Goal: Information Seeking & Learning: Check status

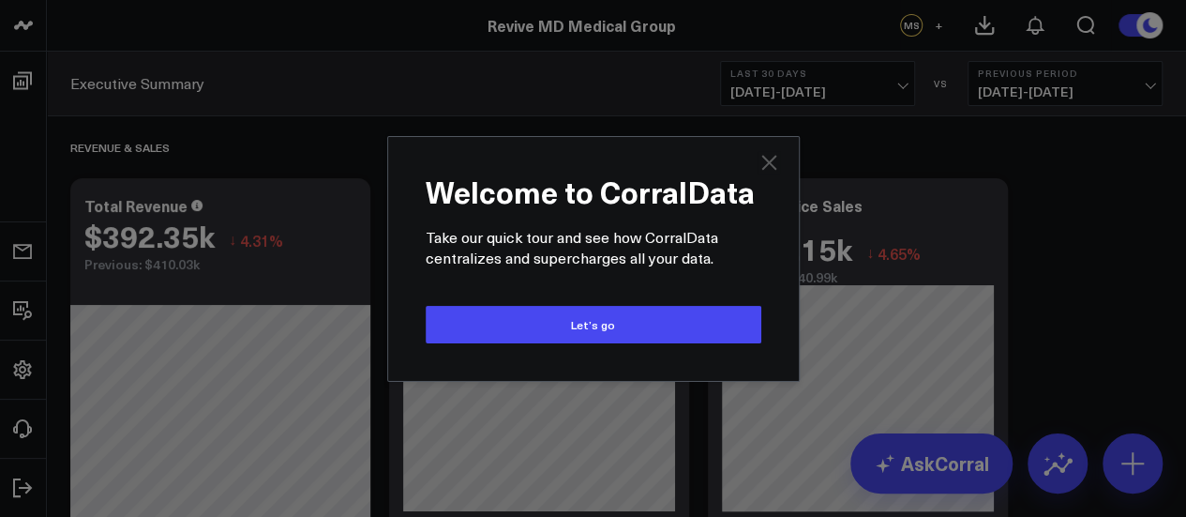
click at [761, 166] on icon "Close" at bounding box center [769, 162] width 23 height 23
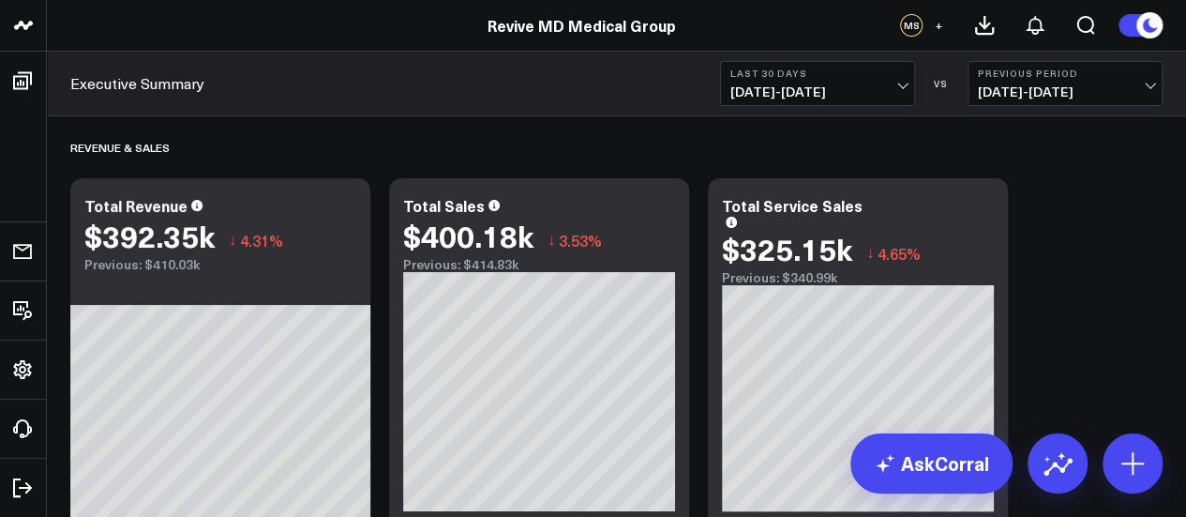
click at [889, 87] on span "[DATE] - [DATE]" at bounding box center [817, 91] width 174 height 15
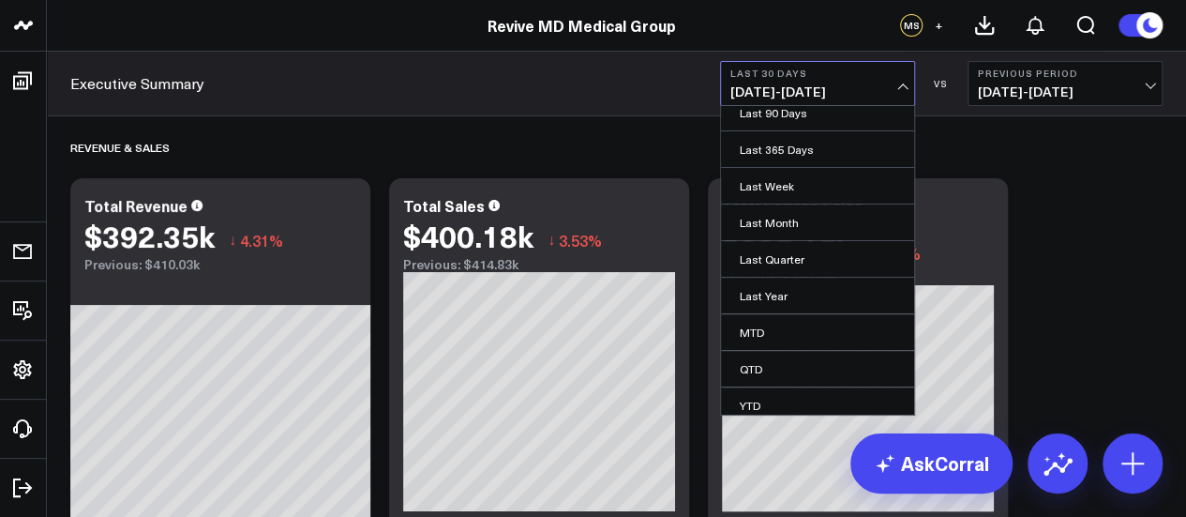
scroll to position [188, 0]
click at [810, 185] on link "Last Month" at bounding box center [817, 192] width 193 height 36
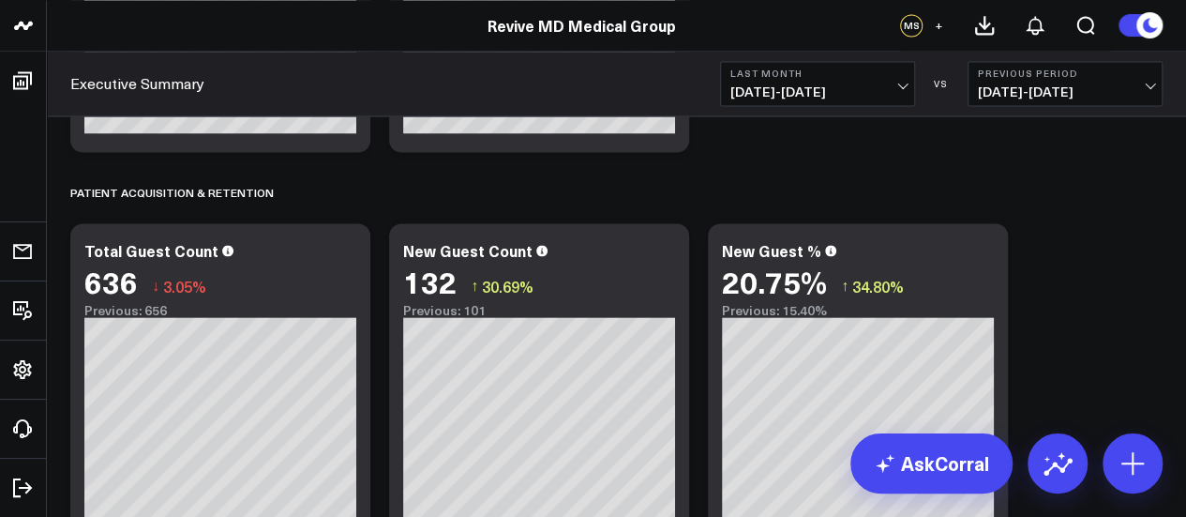
scroll to position [1583, 0]
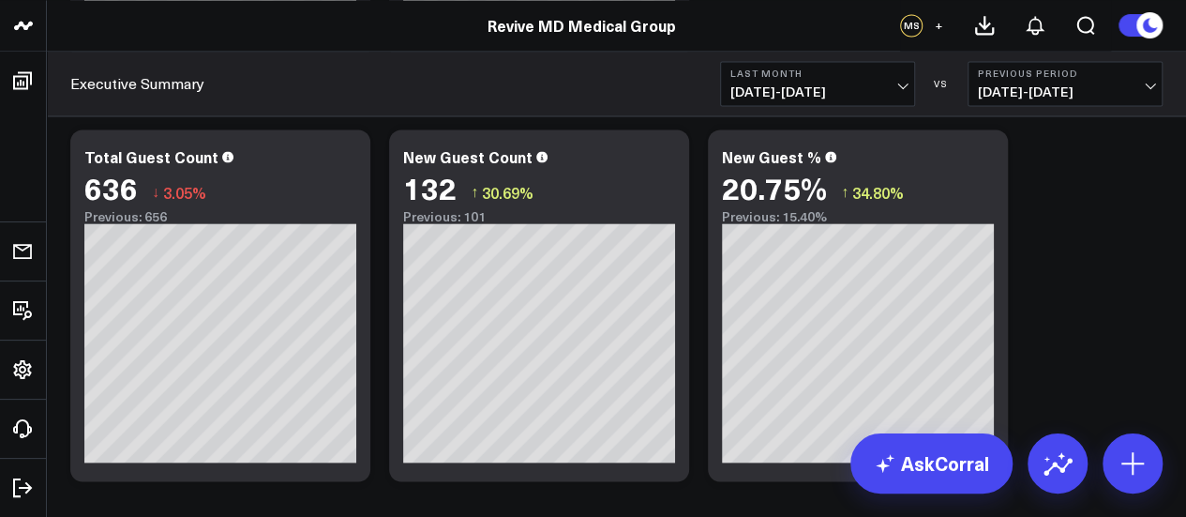
click at [902, 93] on span "[DATE] - [DATE]" at bounding box center [817, 91] width 174 height 15
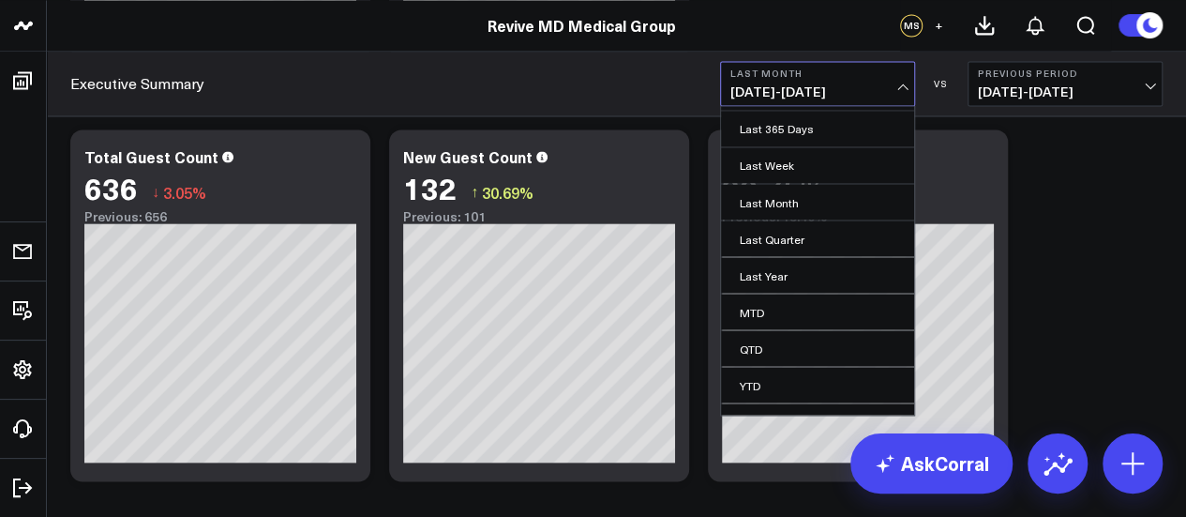
scroll to position [197, 0]
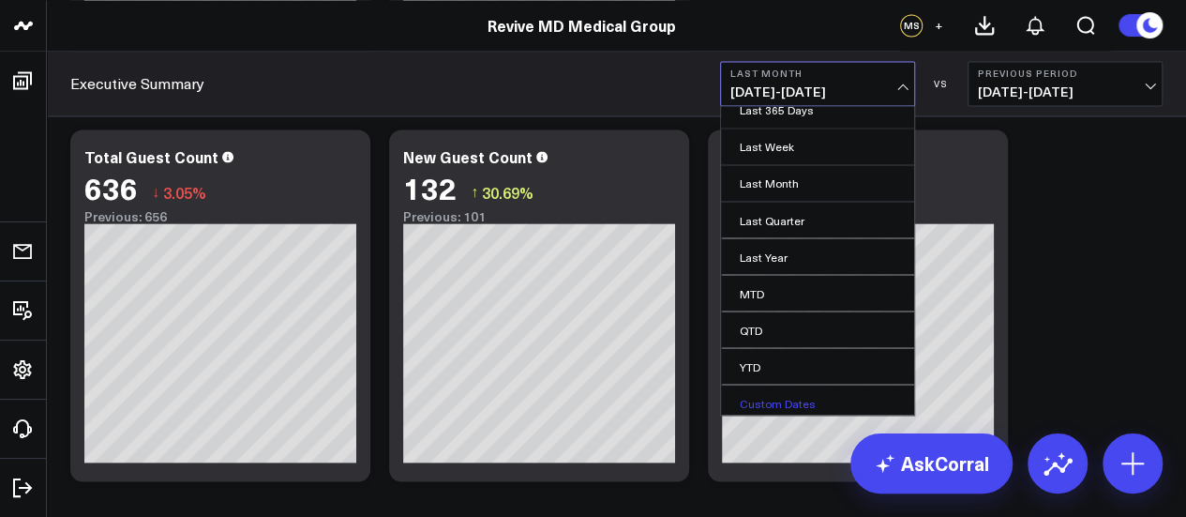
click at [812, 400] on link "Custom Dates" at bounding box center [817, 402] width 193 height 36
select select "8"
select select "2025"
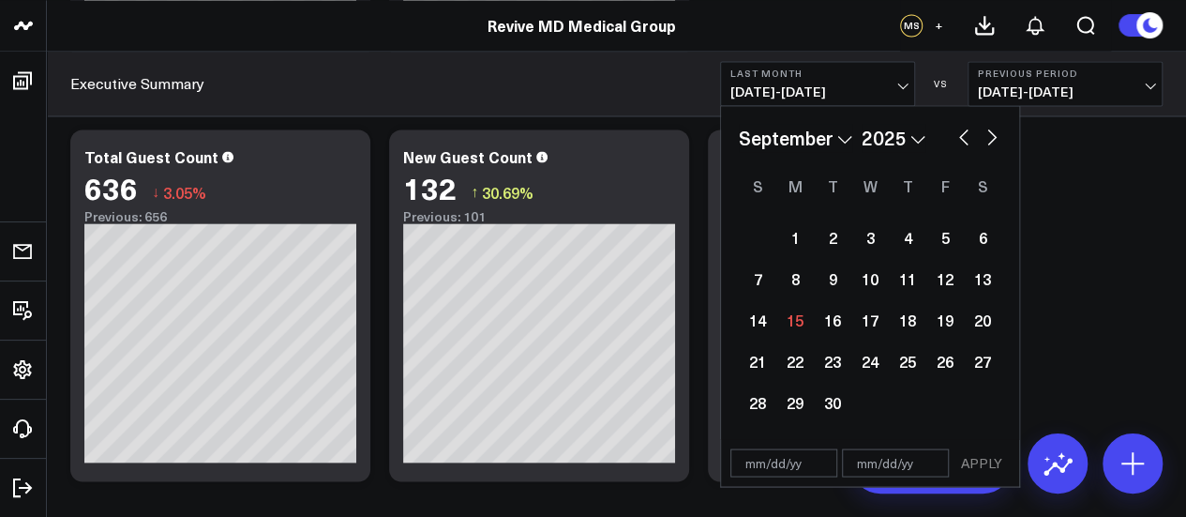
click at [839, 140] on select "January February March April May June July August September October November De…" at bounding box center [795, 138] width 113 height 28
select select "2025"
click at [859, 237] on div "1" at bounding box center [870, 237] width 38 height 38
type input "[DATE]"
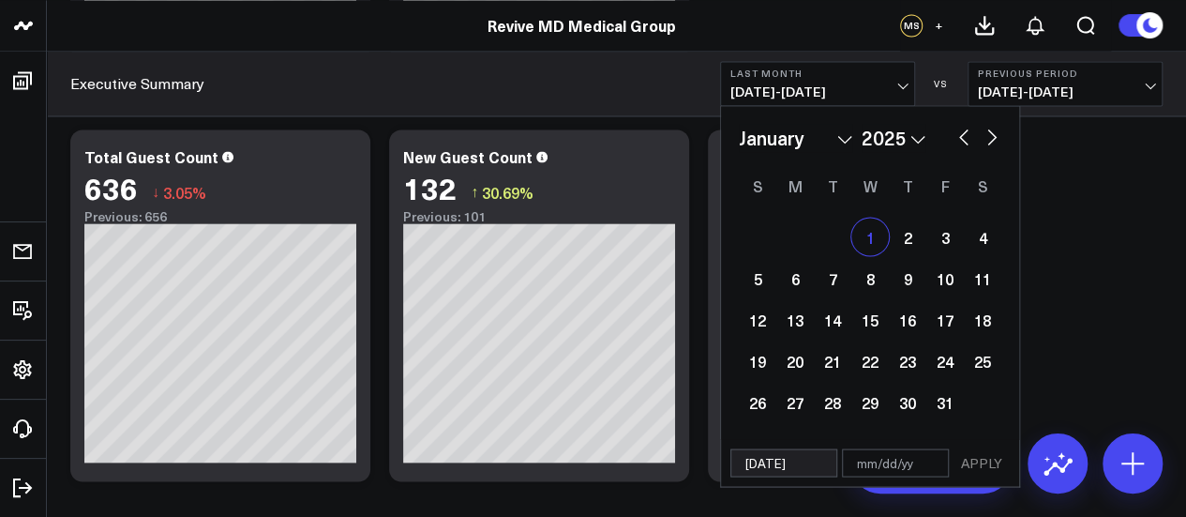
select select "2025"
click at [844, 141] on select "January February March April May June July August September October November De…" at bounding box center [795, 138] width 113 height 28
select select "7"
select select "2025"
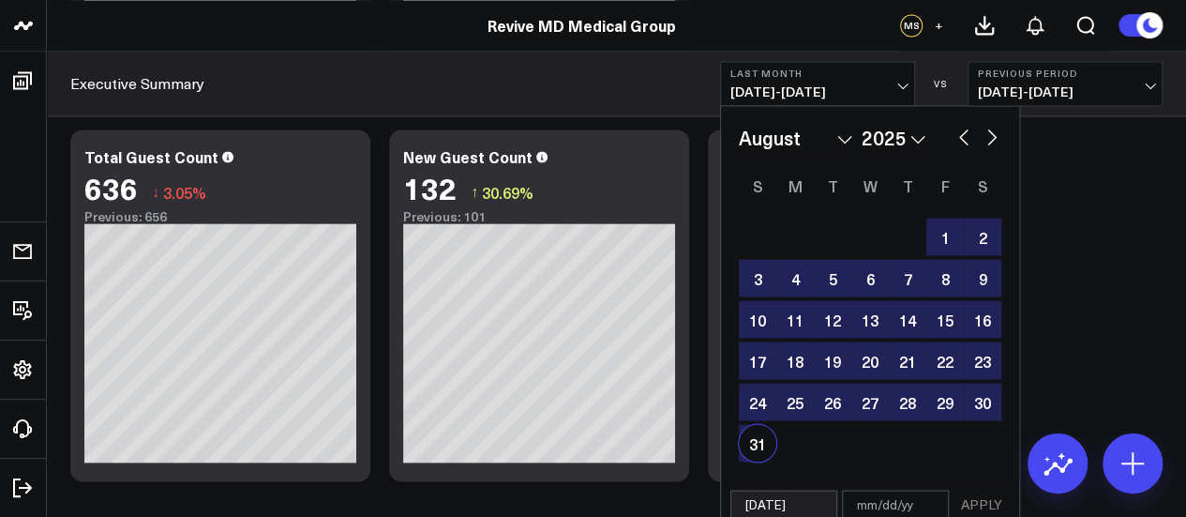
click at [768, 449] on div "31" at bounding box center [758, 443] width 38 height 38
type input "[DATE]"
select select "7"
select select "2025"
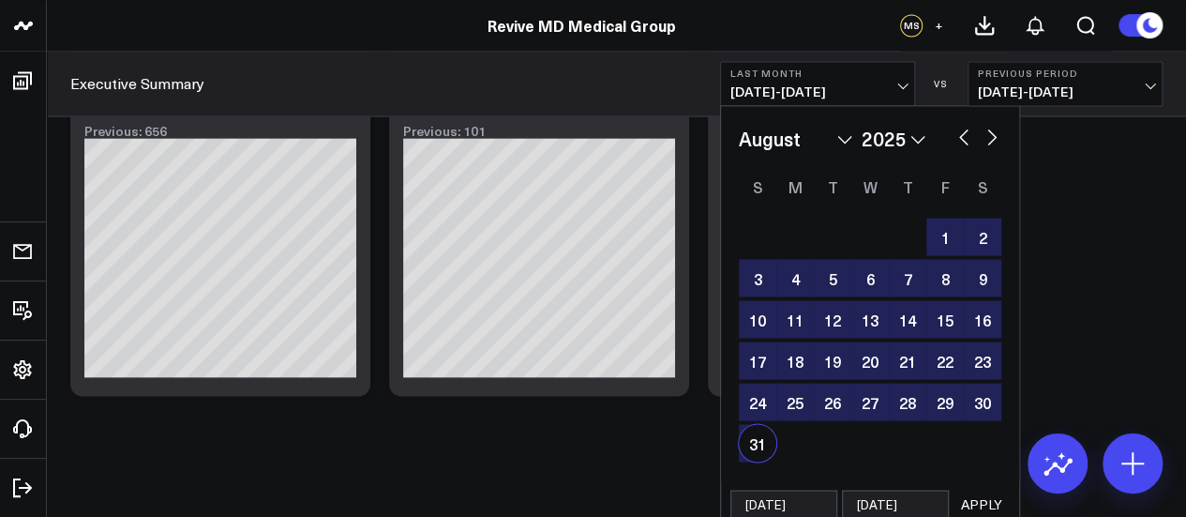
click at [968, 502] on button "APPLY" at bounding box center [982, 503] width 56 height 28
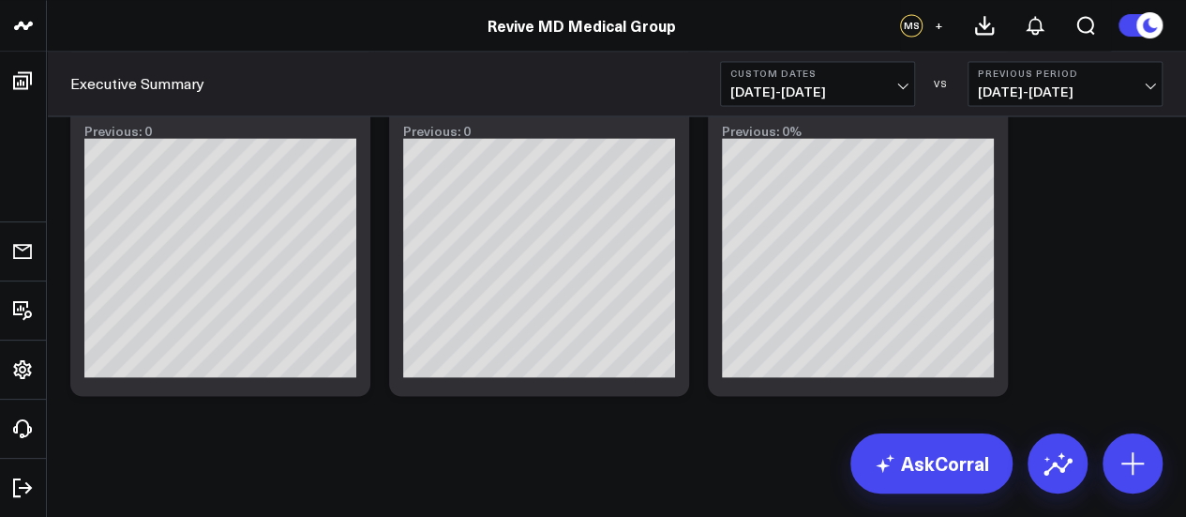
click at [1114, 91] on span "[DATE] - [DATE]" at bounding box center [1065, 91] width 174 height 15
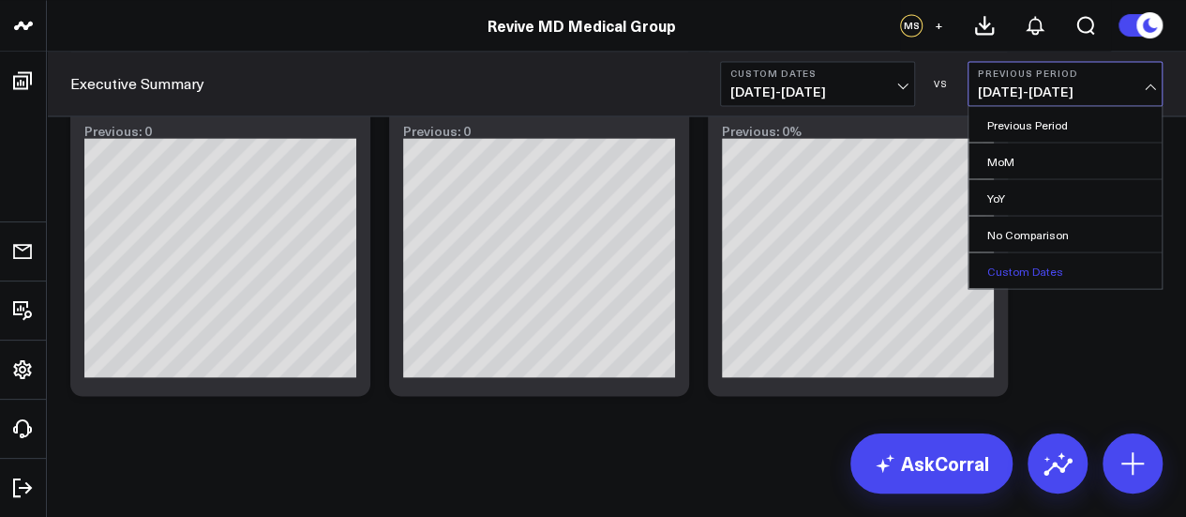
click at [1032, 269] on link "Custom Dates" at bounding box center [1065, 270] width 193 height 36
select select "8"
select select "2025"
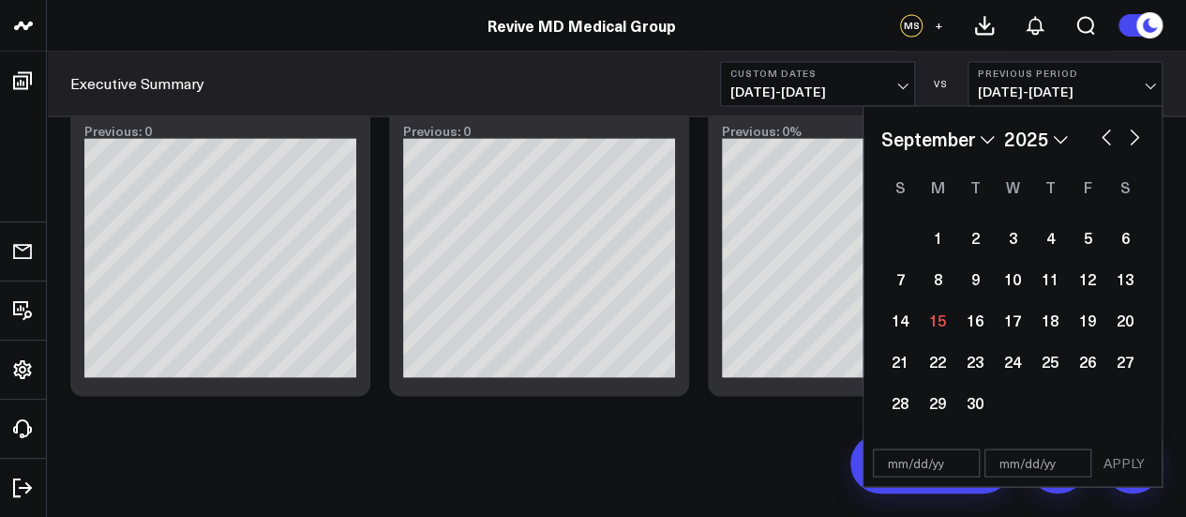
click at [981, 143] on select "January February March April May June July August September October November De…" at bounding box center [937, 138] width 113 height 28
select select "2025"
click at [1007, 235] on div "1" at bounding box center [1013, 237] width 38 height 38
type input "[DATE]"
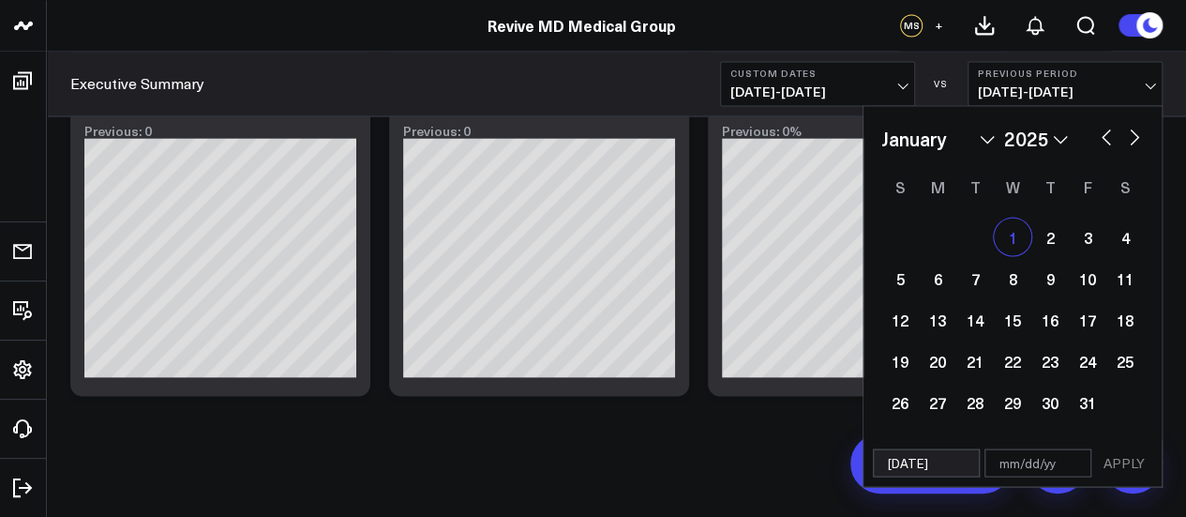
select select "2025"
click at [996, 147] on div "January February March April May June July August September October November [D…" at bounding box center [1012, 138] width 263 height 28
click at [995, 147] on div "January February March April May June July August September October November [D…" at bounding box center [1012, 138] width 263 height 28
click at [992, 143] on select "January February March April May June July August September October November De…" at bounding box center [937, 138] width 113 height 28
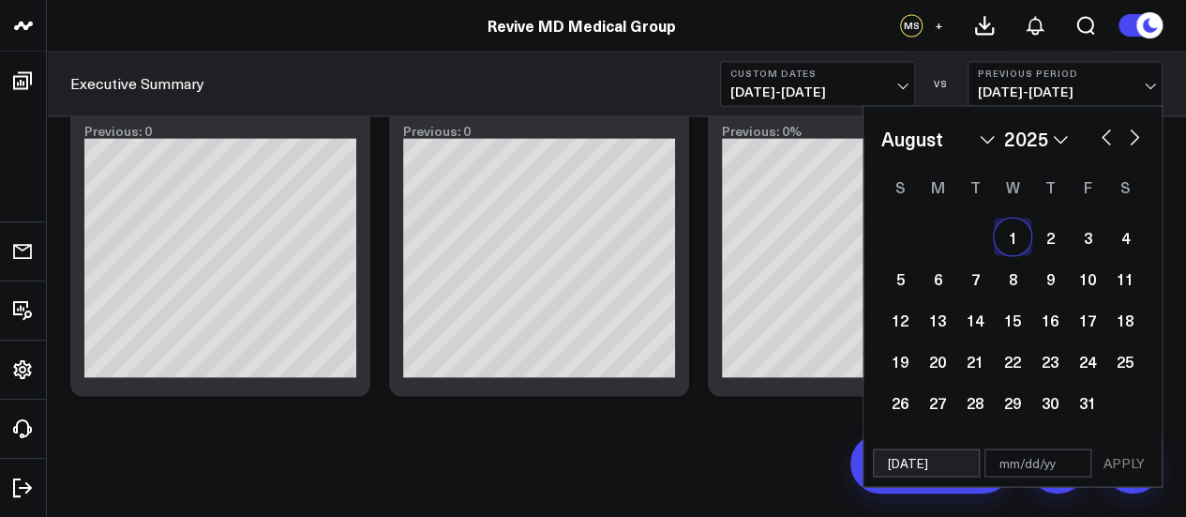
select select "7"
select select "2025"
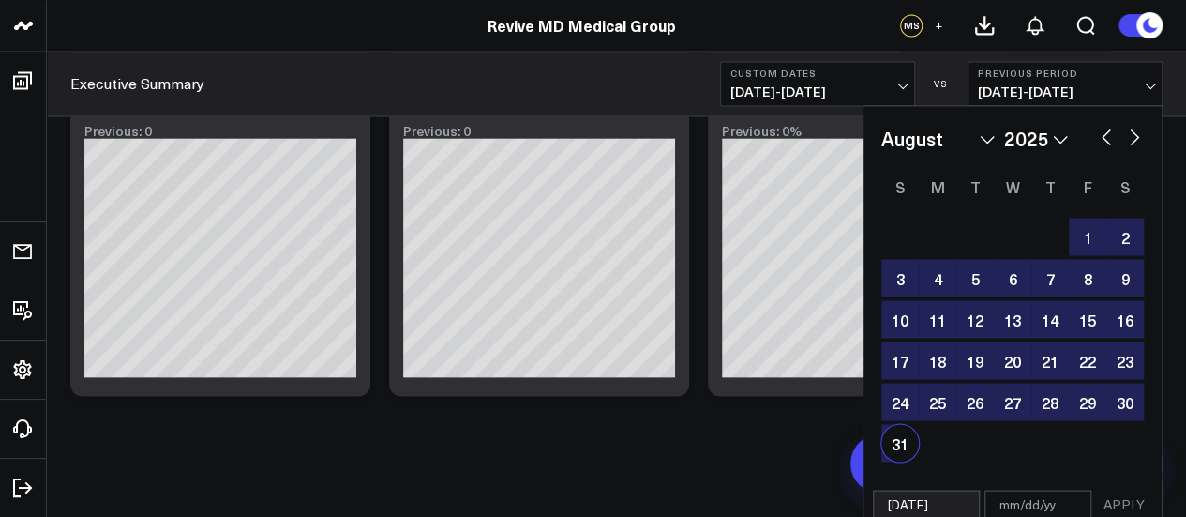
click at [899, 451] on div "31" at bounding box center [900, 443] width 38 height 38
type input "[DATE]"
select select "7"
select select "2025"
click at [1124, 502] on button "APPLY" at bounding box center [1124, 503] width 56 height 28
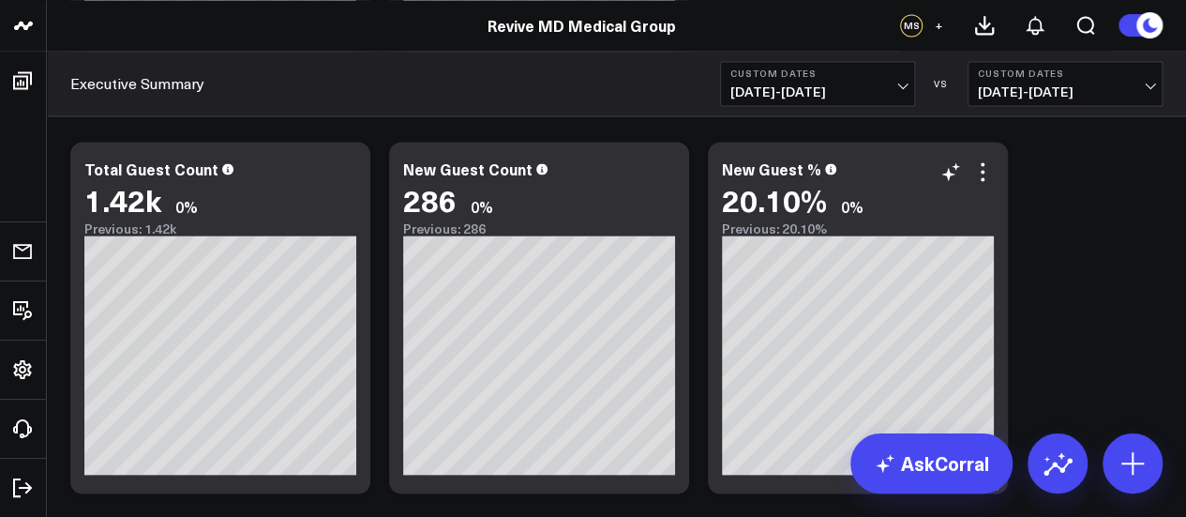
scroll to position [1668, 0]
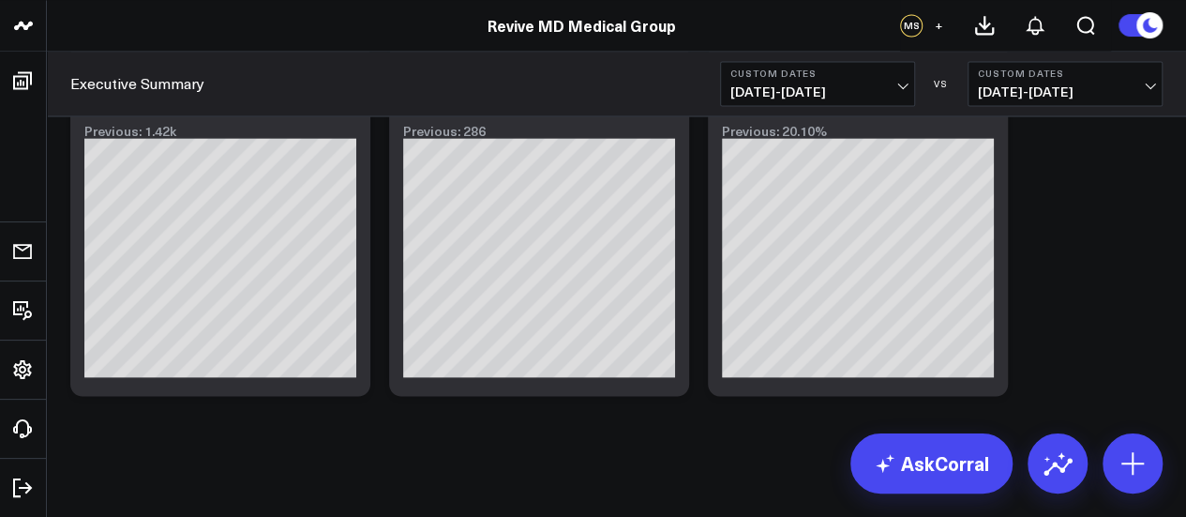
click at [1140, 83] on button "Custom Dates [DATE] - [DATE]" at bounding box center [1065, 83] width 195 height 45
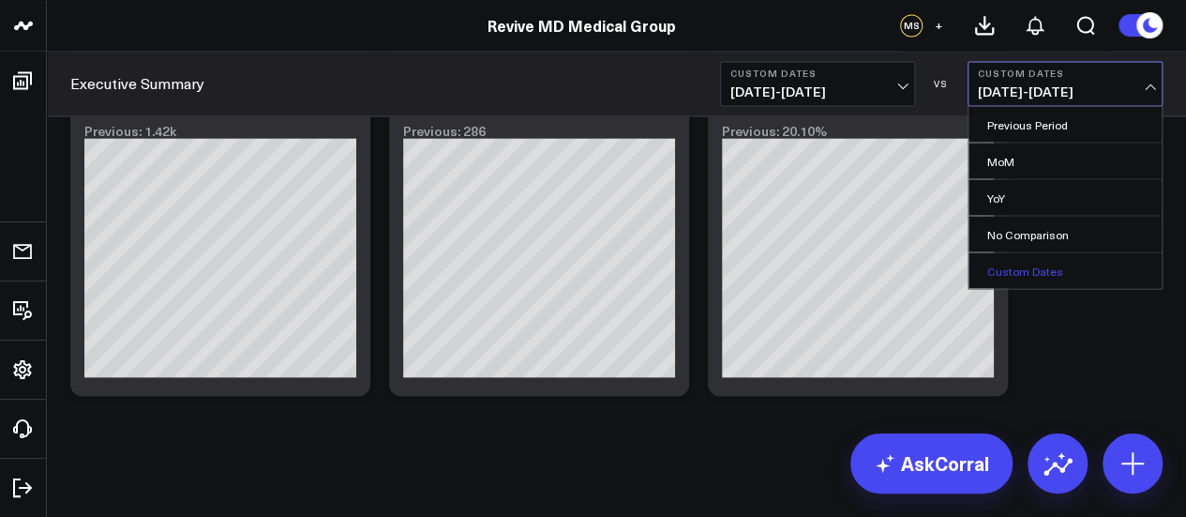
click at [1044, 258] on link "Custom Dates" at bounding box center [1065, 270] width 193 height 36
select select "8"
select select "2025"
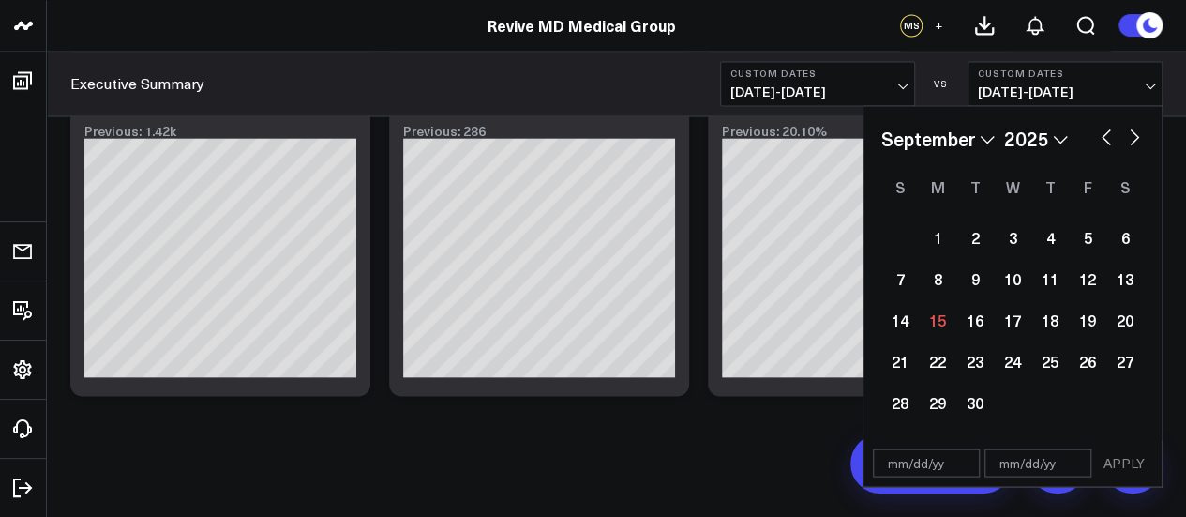
click at [1056, 141] on select "2026 2025 2024 2023 2022 2021 2020 2019 2018 2017 2016 2015 2014 2013 2012 2011…" at bounding box center [1036, 138] width 64 height 28
select select "8"
select select "2024"
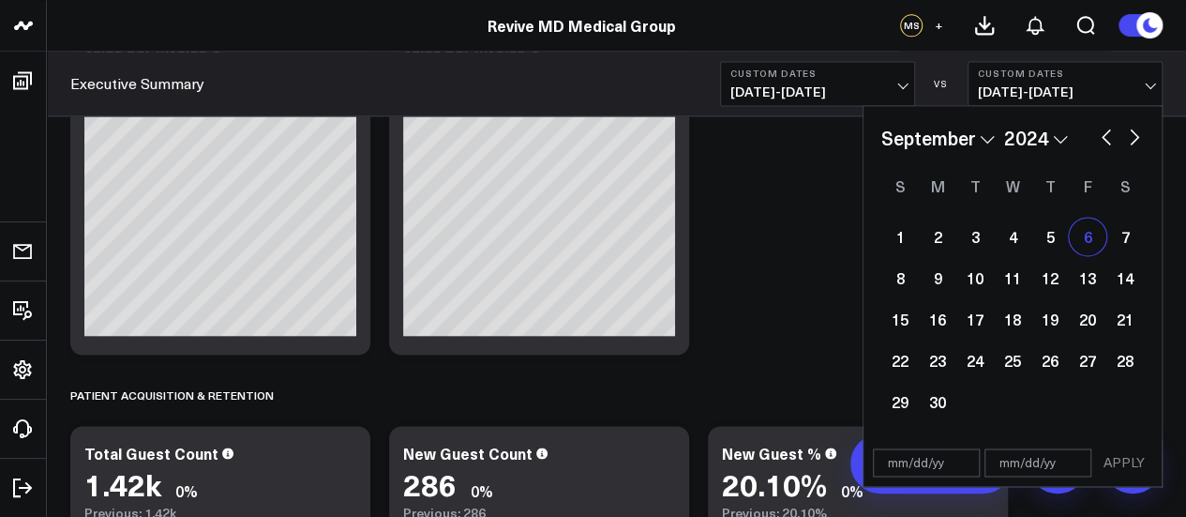
scroll to position [1106, 0]
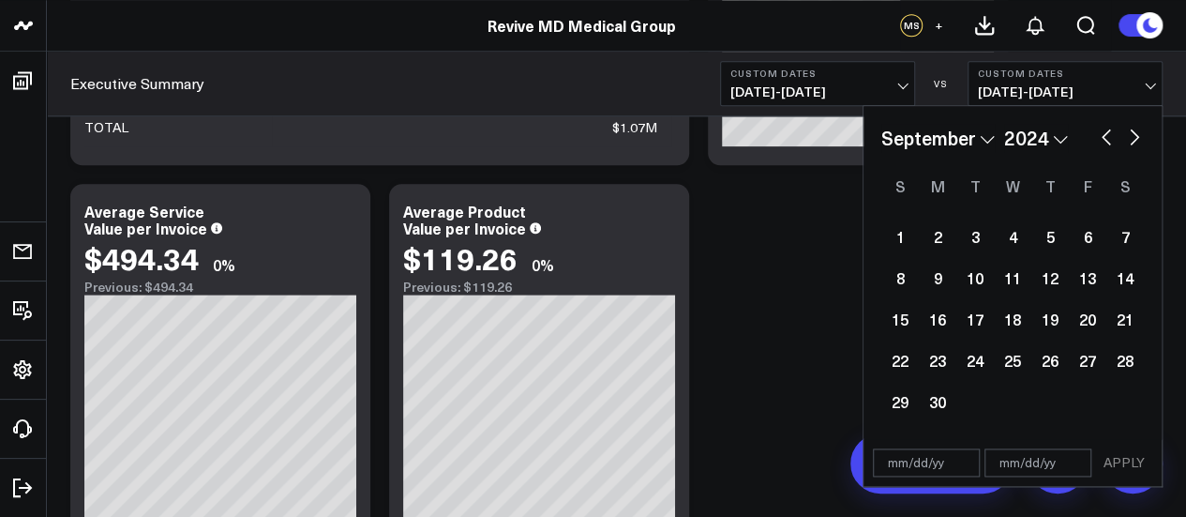
click at [983, 140] on select "January February March April May June July August September October November De…" at bounding box center [937, 138] width 113 height 28
select select "2024"
click at [937, 241] on div "1" at bounding box center [938, 237] width 38 height 38
type input "[DATE]"
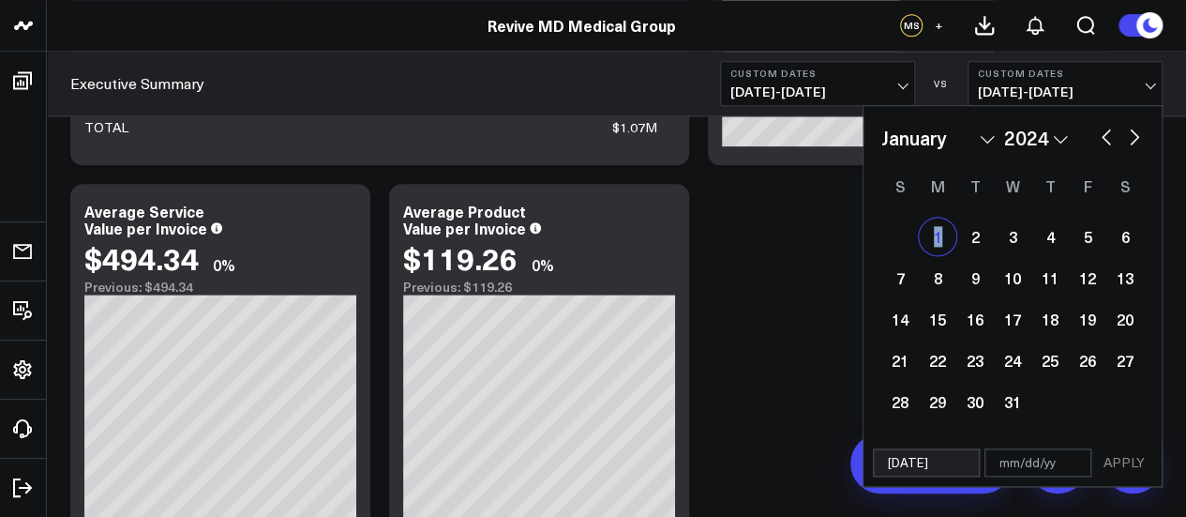
select select "2024"
click at [988, 143] on select "January February March April May June July August September October November De…" at bounding box center [937, 138] width 113 height 28
select select "7"
select select "2024"
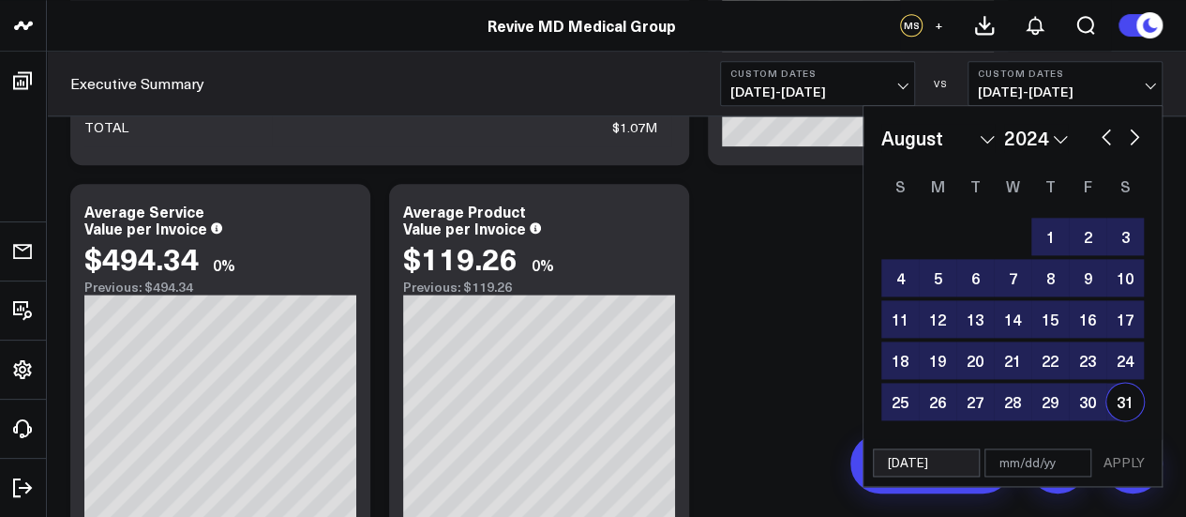
click at [1120, 408] on div "31" at bounding box center [1126, 402] width 38 height 38
type input "[DATE]"
select select "7"
select select "2024"
click at [1121, 461] on button "APPLY" at bounding box center [1124, 462] width 56 height 28
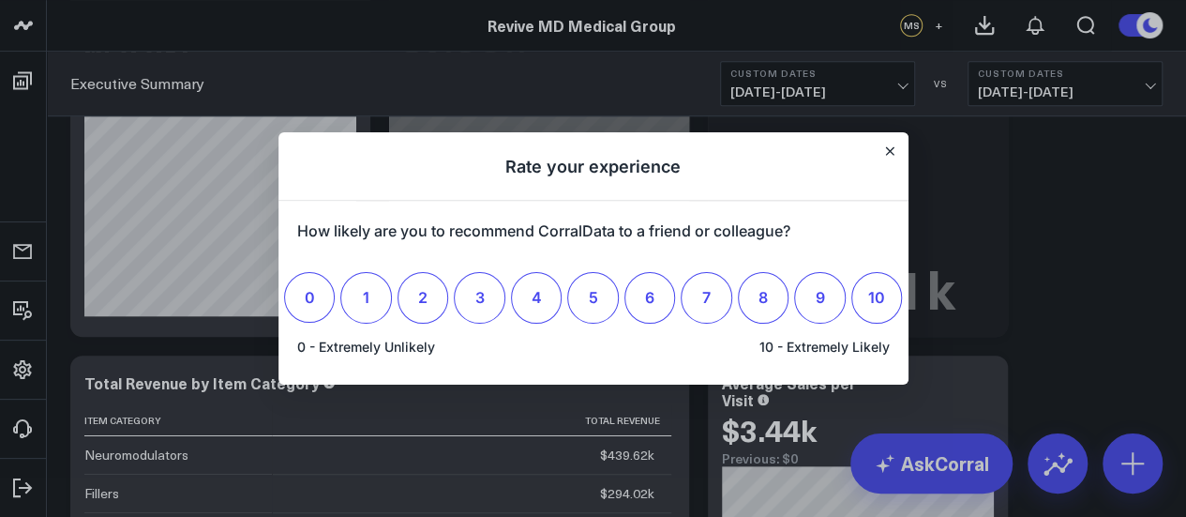
scroll to position [521, 0]
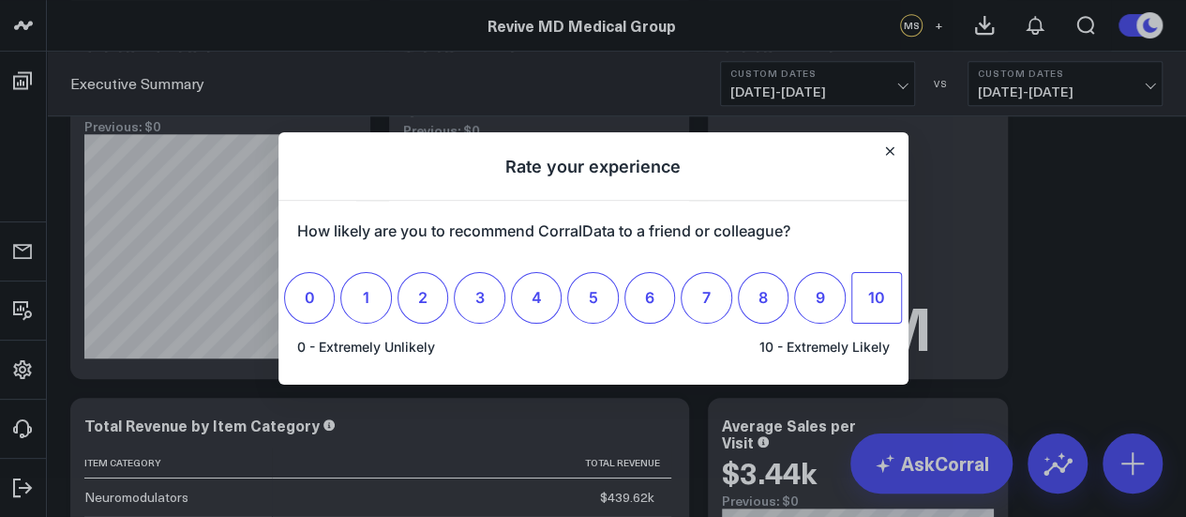
click at [883, 289] on span "10" at bounding box center [876, 297] width 17 height 19
click at [877, 297] on input "10" at bounding box center [877, 297] width 0 height 0
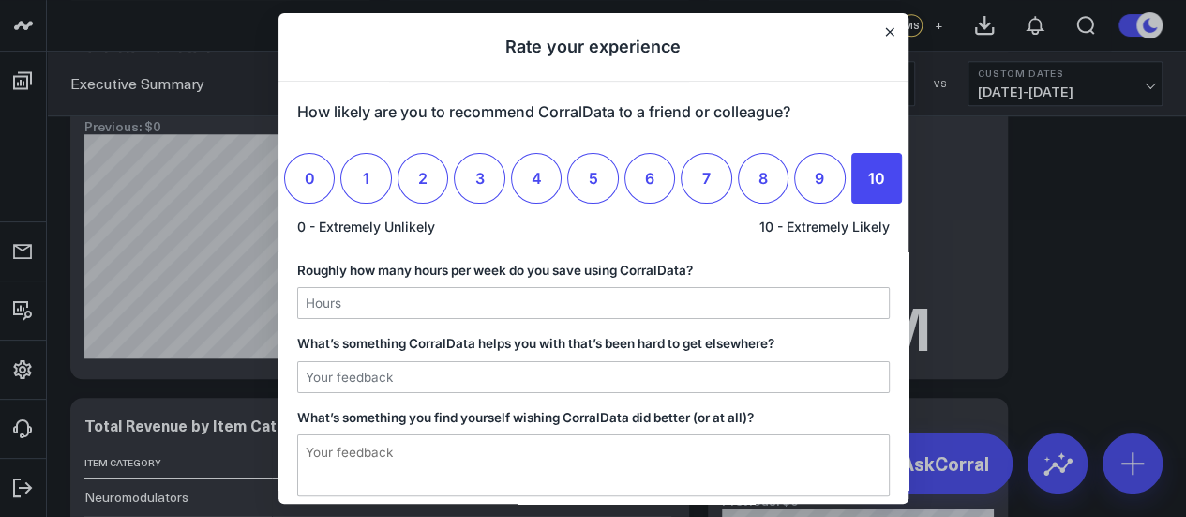
click at [878, 23] on h1 "Rate your experience" at bounding box center [594, 47] width 630 height 68
click at [885, 29] on icon "Close" at bounding box center [889, 32] width 8 height 8
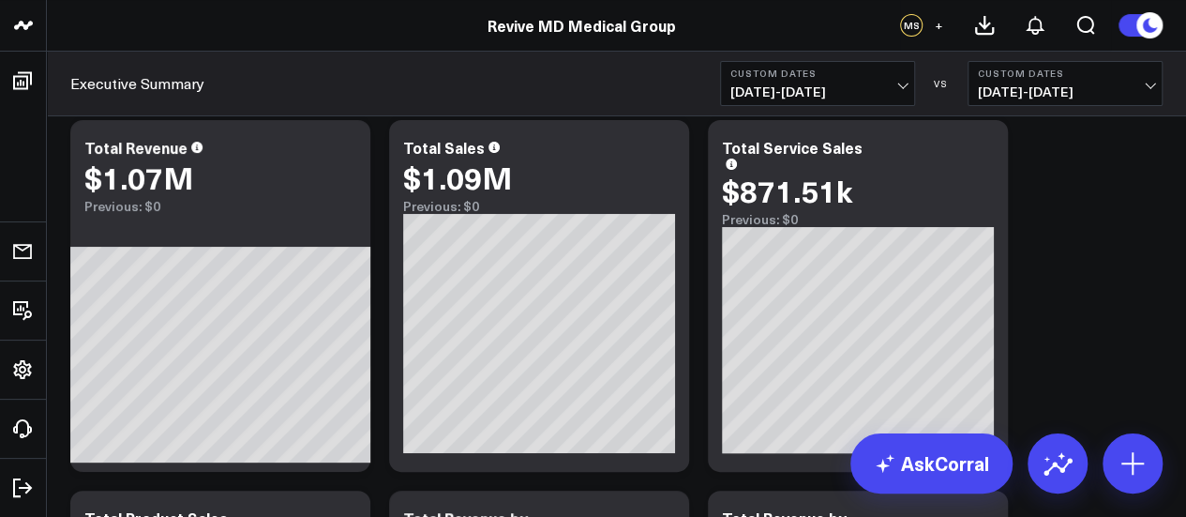
scroll to position [0, 0]
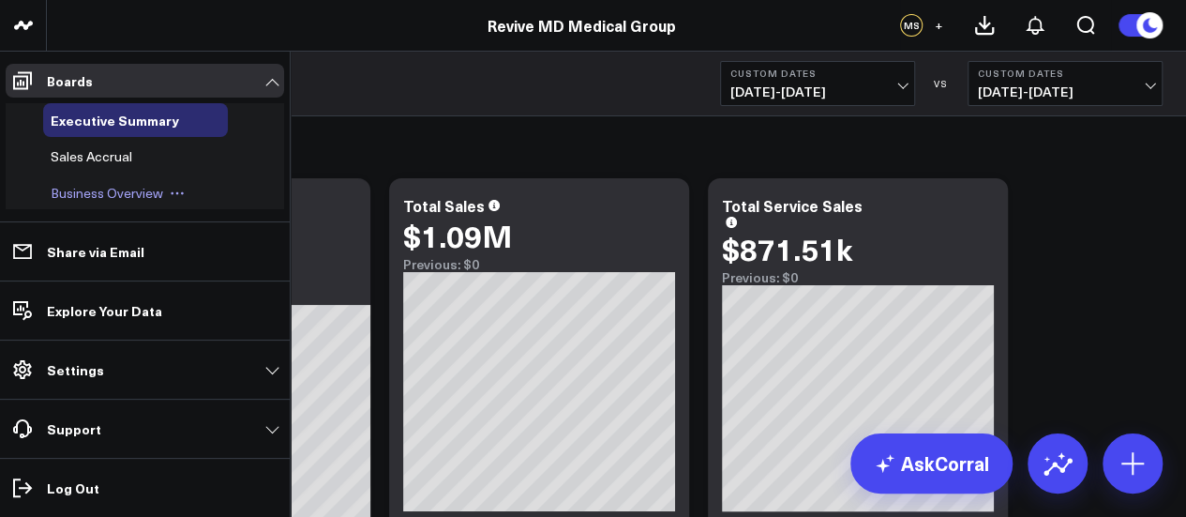
click at [129, 202] on span "Business Overview" at bounding box center [107, 193] width 113 height 18
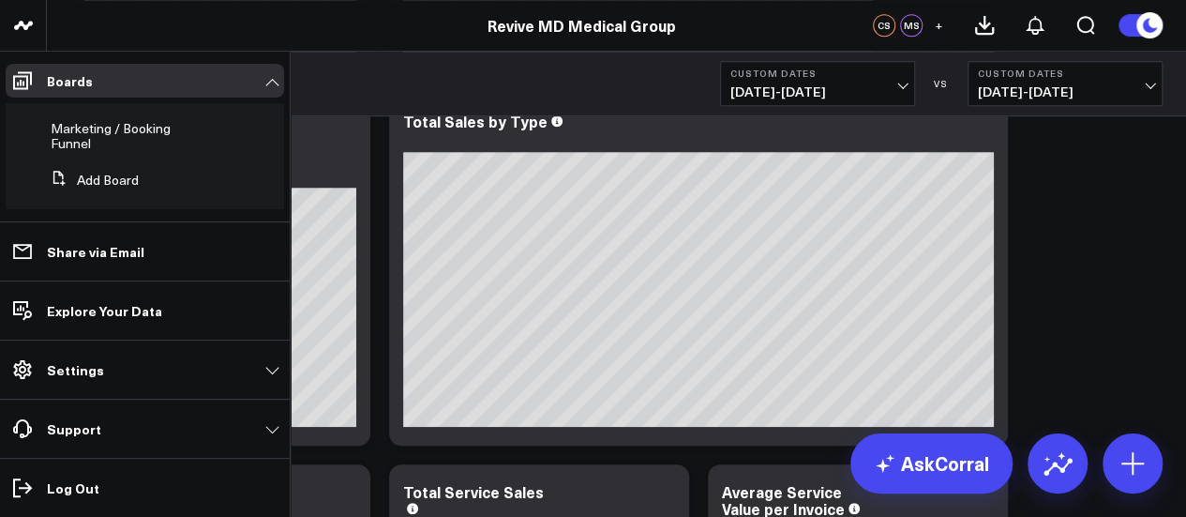
scroll to position [142, 0]
click at [98, 134] on link "Marketing / Booking Funnel" at bounding box center [126, 132] width 151 height 30
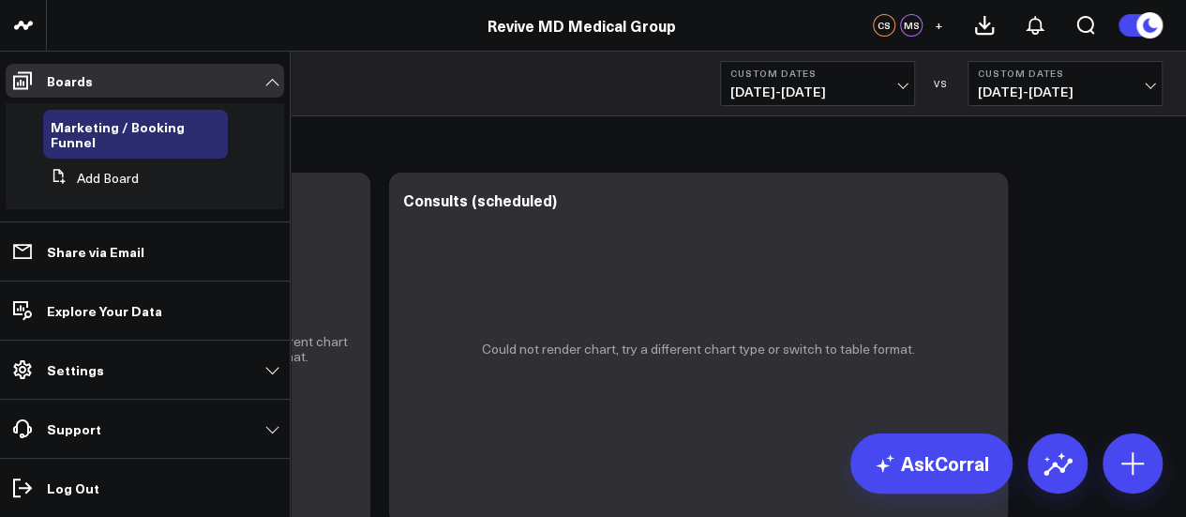
scroll to position [156, 0]
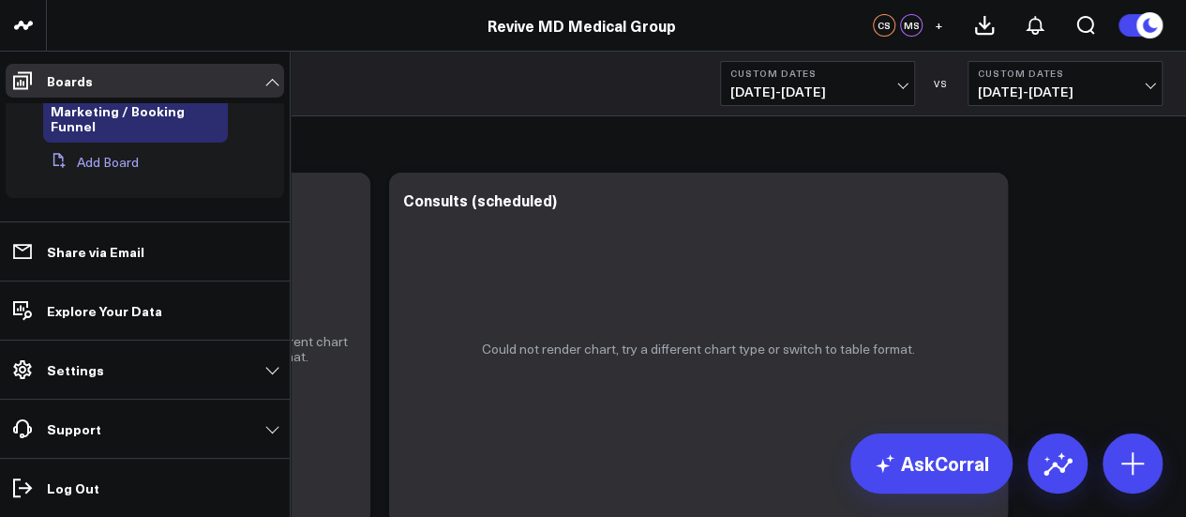
click at [122, 159] on button "Add Board" at bounding box center [91, 162] width 96 height 34
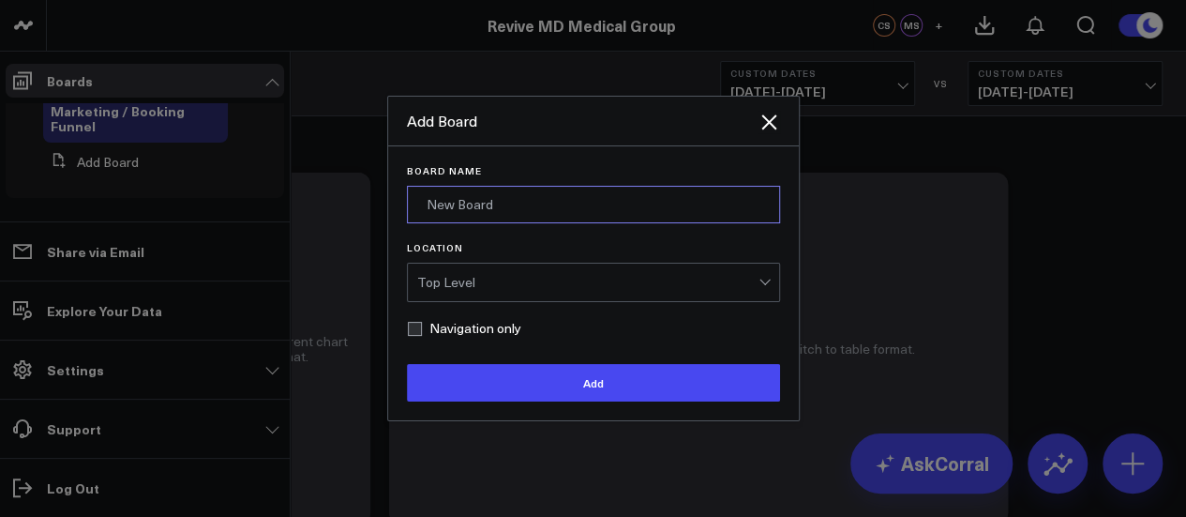
click at [604, 218] on input "Board Name" at bounding box center [593, 205] width 373 height 38
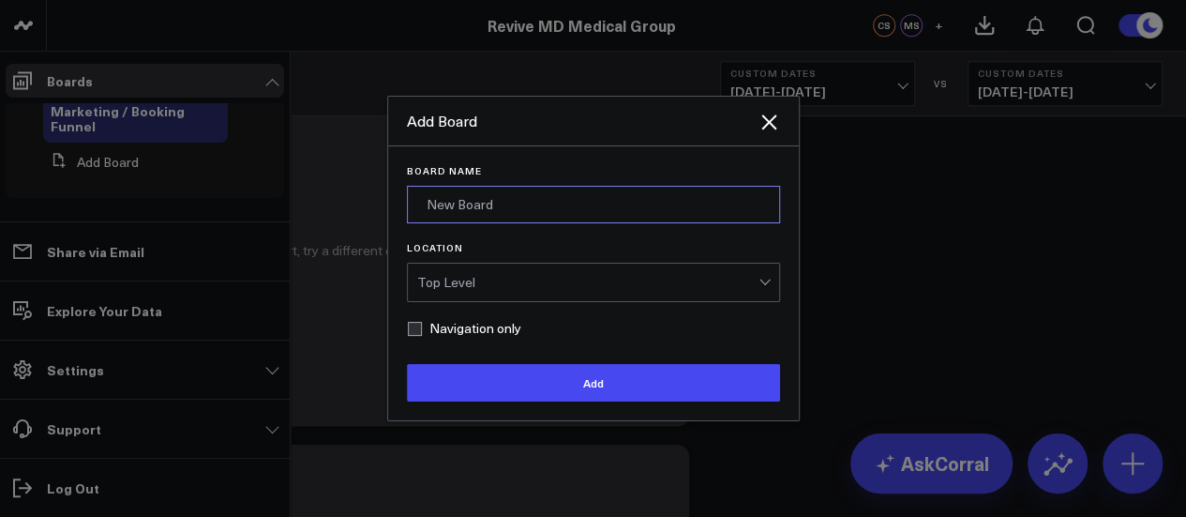
scroll to position [662, 0]
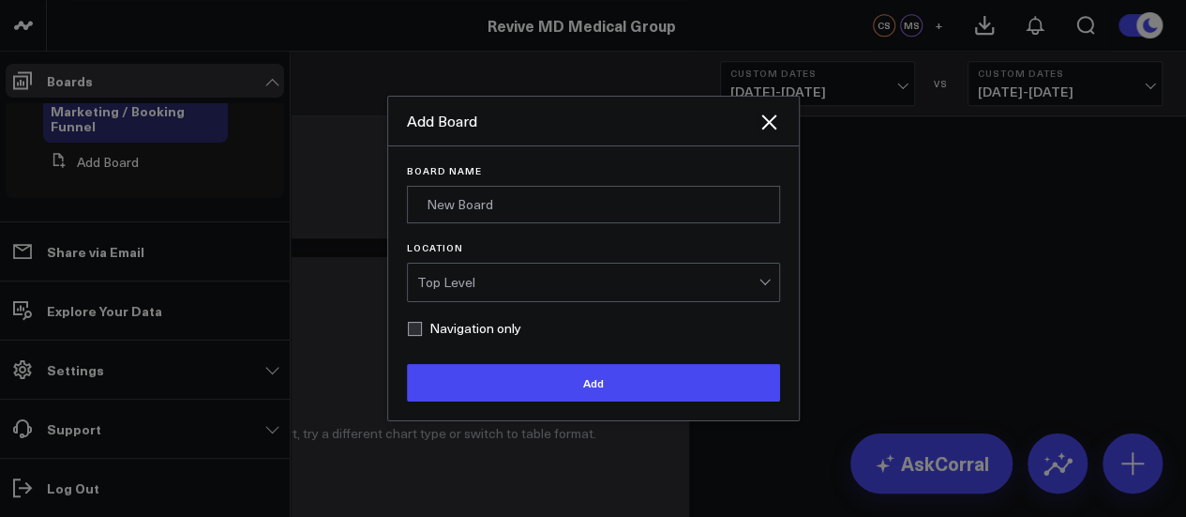
click at [1051, 276] on div at bounding box center [593, 258] width 1186 height 517
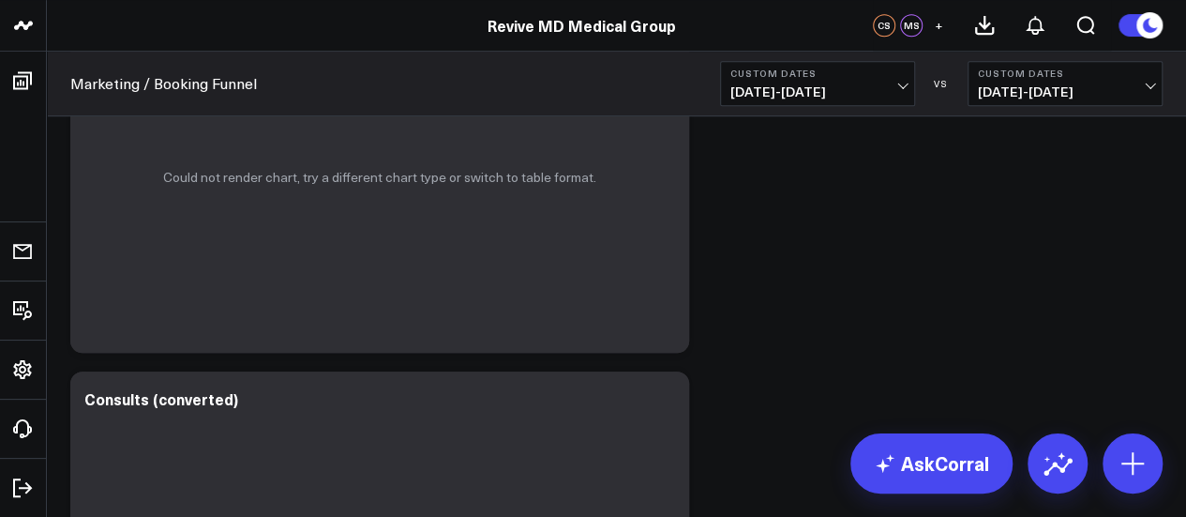
scroll to position [548, 0]
click at [1063, 458] on icon at bounding box center [1058, 463] width 30 height 30
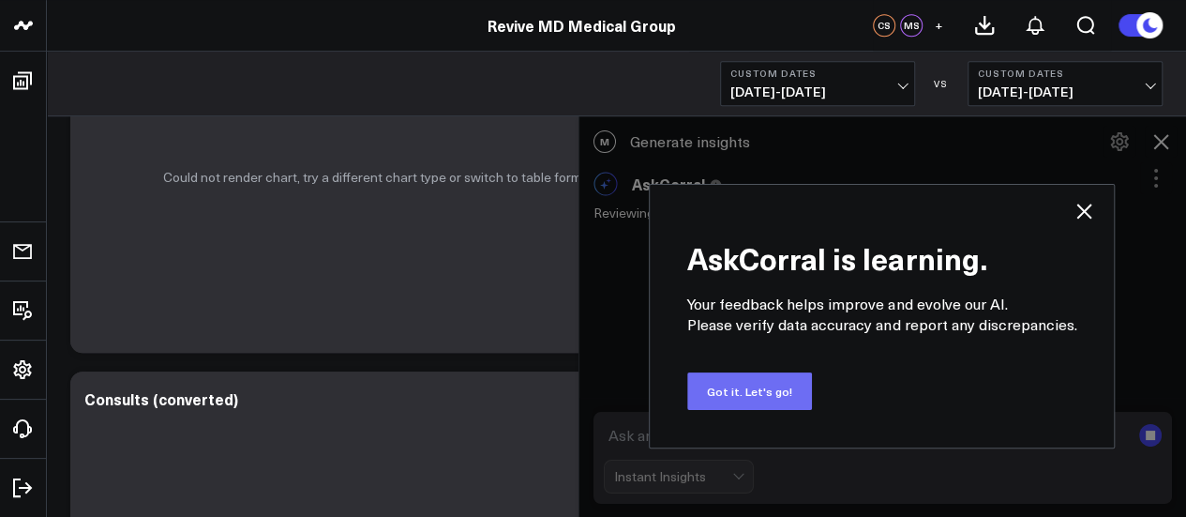
click at [783, 397] on button "Got it. Let's go!" at bounding box center [749, 391] width 125 height 38
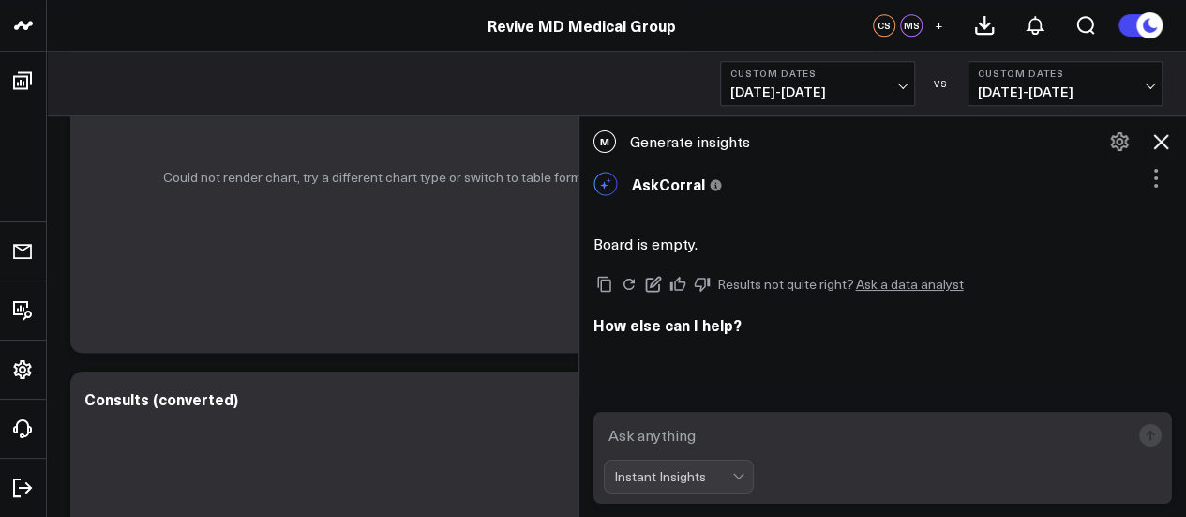
click at [869, 78] on b "Custom Dates" at bounding box center [817, 73] width 174 height 11
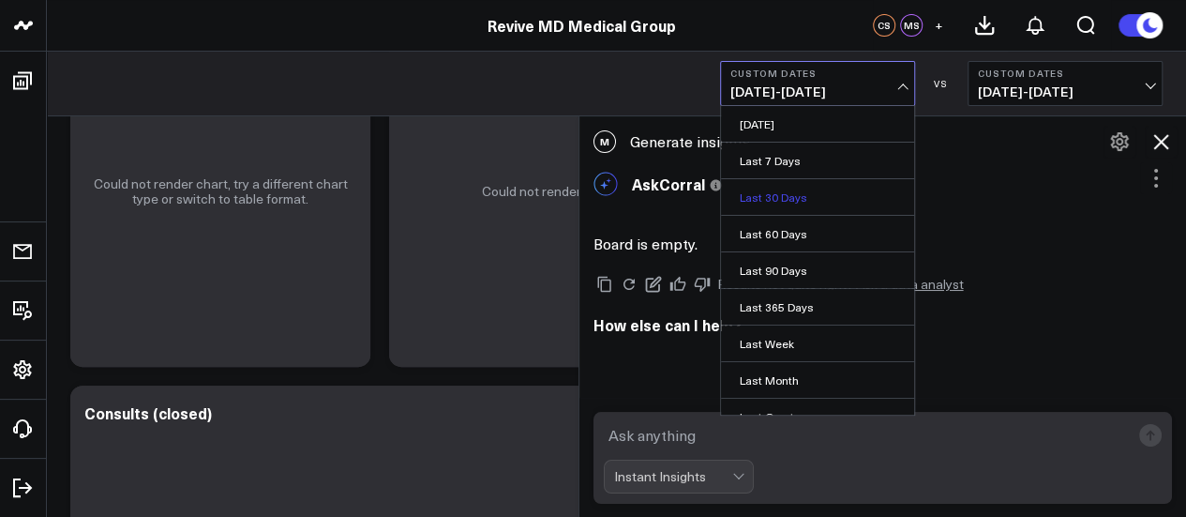
scroll to position [79, 0]
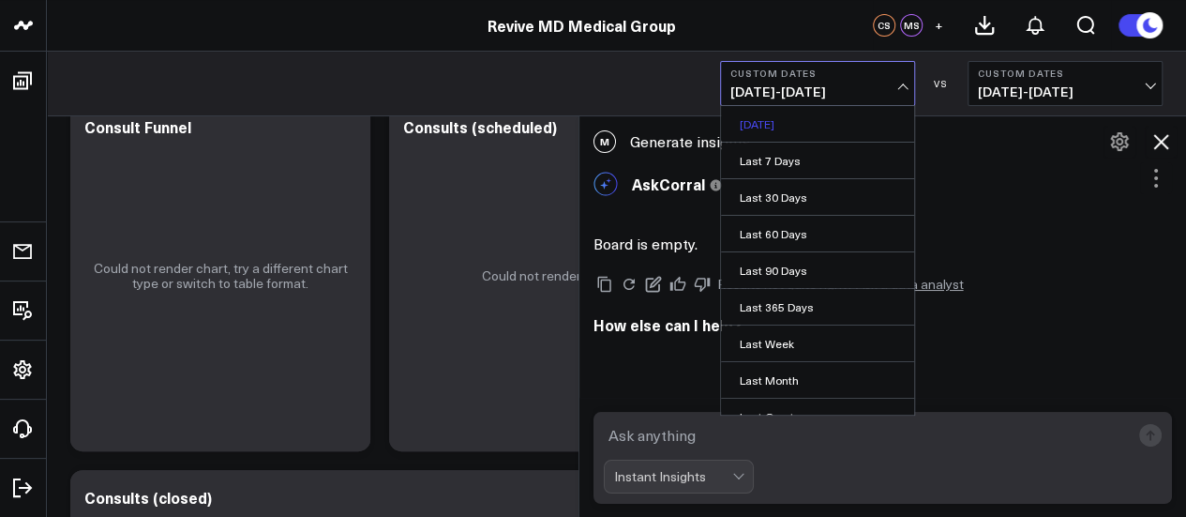
click at [806, 132] on link "[DATE]" at bounding box center [817, 124] width 193 height 36
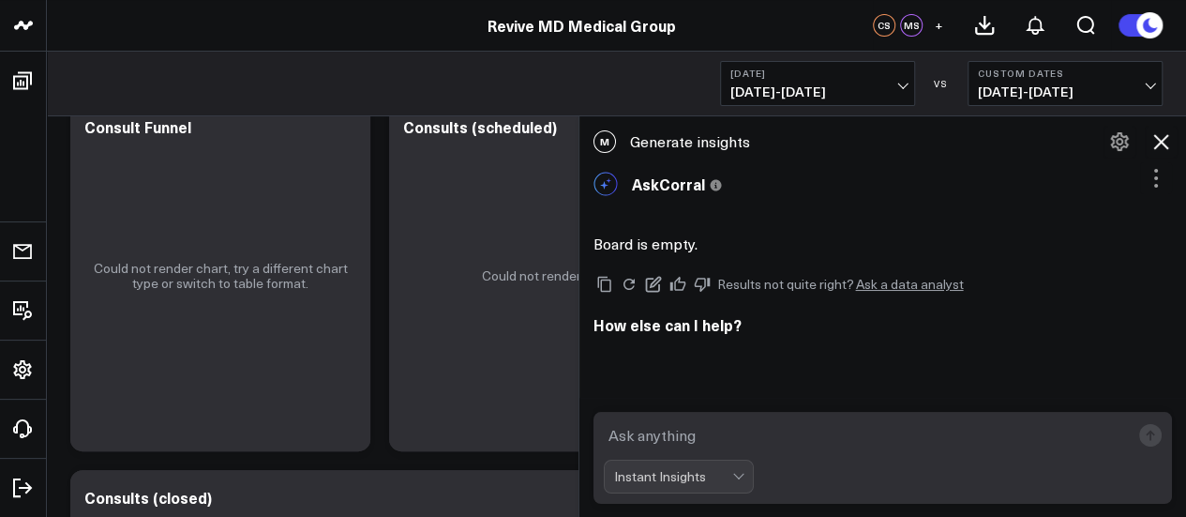
click at [1152, 84] on span "[DATE] - [DATE]" at bounding box center [1065, 91] width 174 height 15
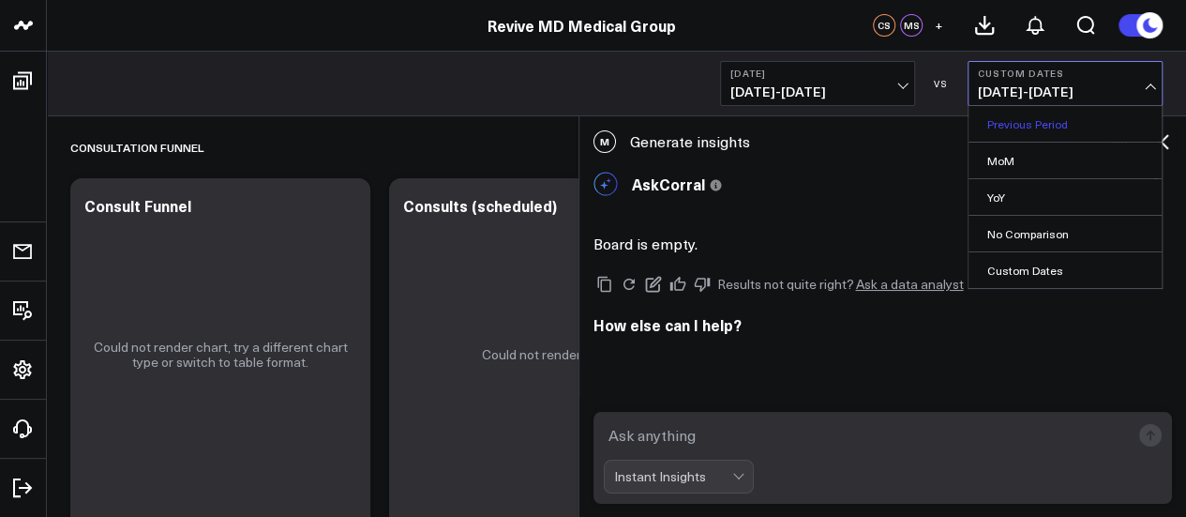
click at [1052, 117] on link "Previous Period" at bounding box center [1065, 124] width 193 height 36
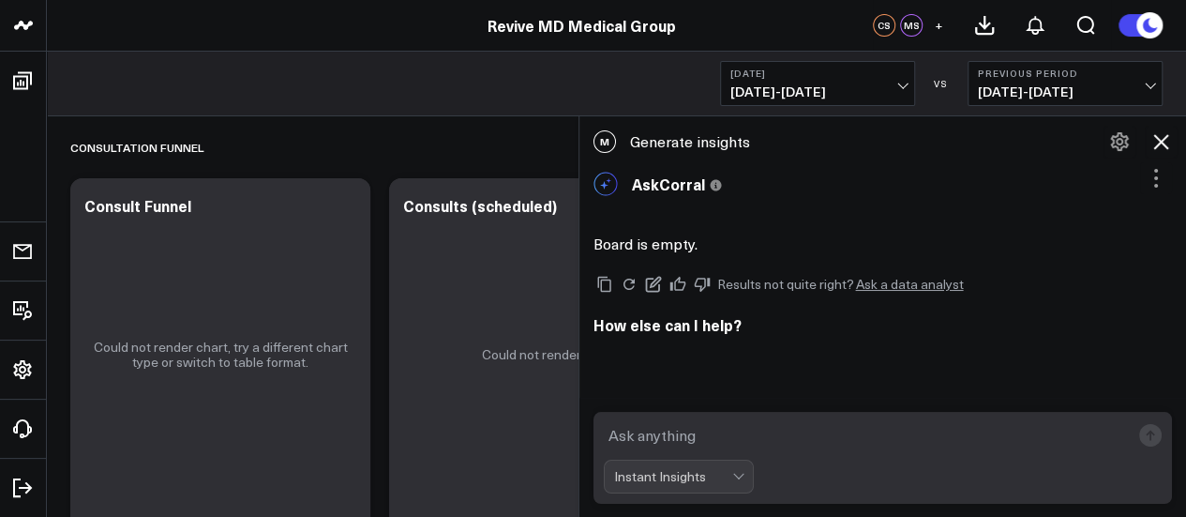
click at [773, 85] on span "[DATE] - [DATE]" at bounding box center [817, 91] width 174 height 15
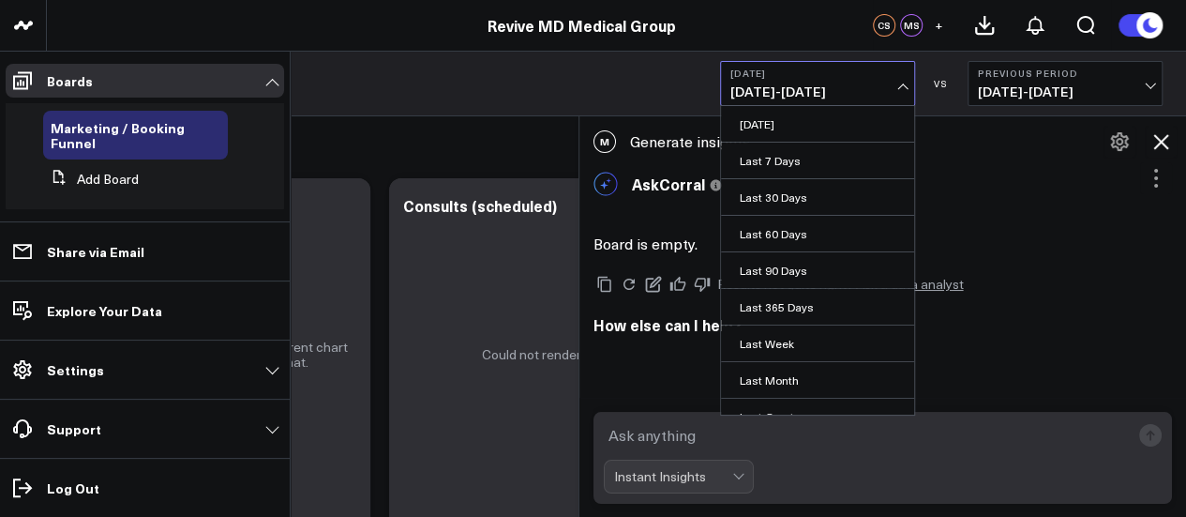
scroll to position [156, 0]
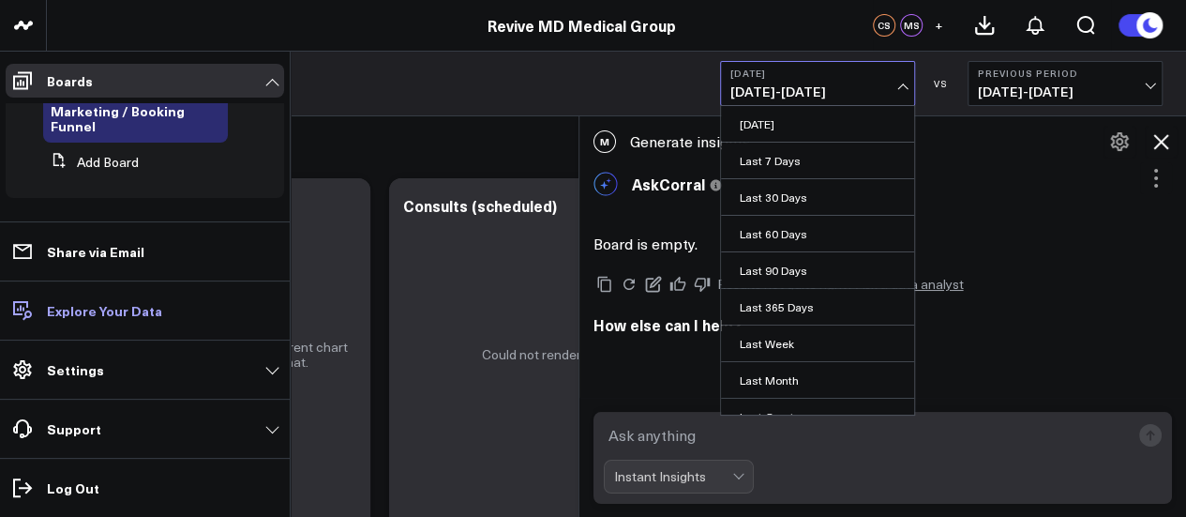
click at [199, 305] on link "Explore Your Data" at bounding box center [145, 311] width 279 height 34
